Goal: Navigation & Orientation: Go to known website

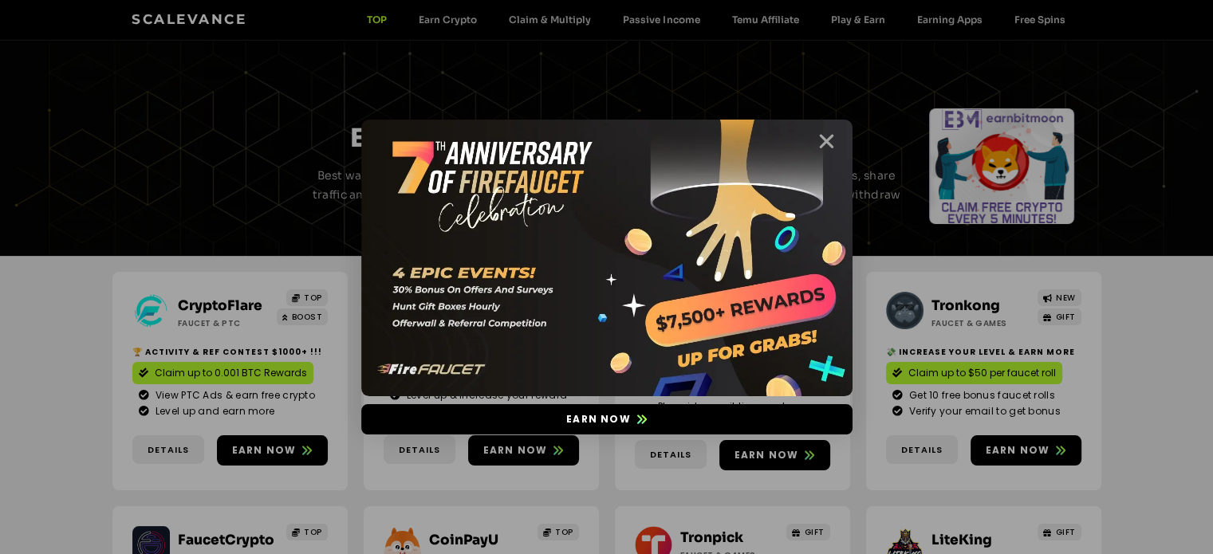
click at [827, 149] on icon "Close" at bounding box center [826, 142] width 20 height 20
